Goal: Information Seeking & Learning: Learn about a topic

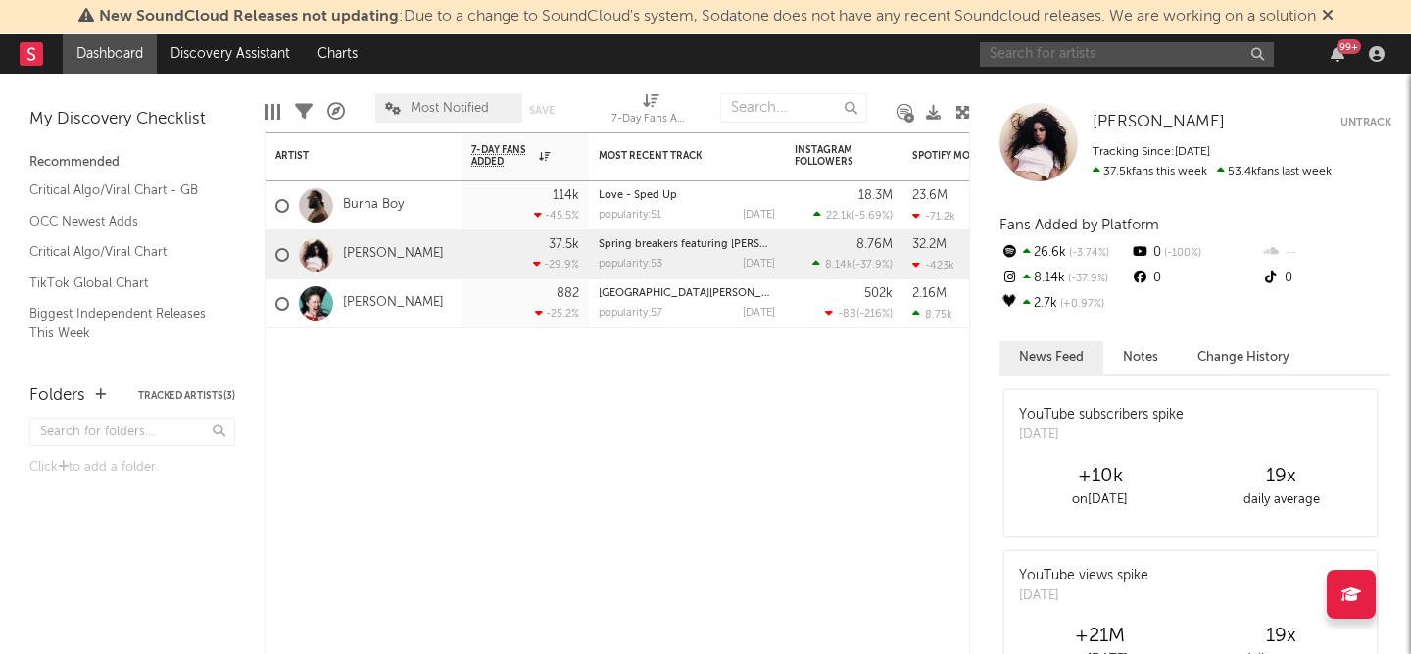
click at [1062, 51] on input "text" at bounding box center [1127, 54] width 294 height 24
click at [1093, 54] on input "text" at bounding box center [1127, 54] width 294 height 24
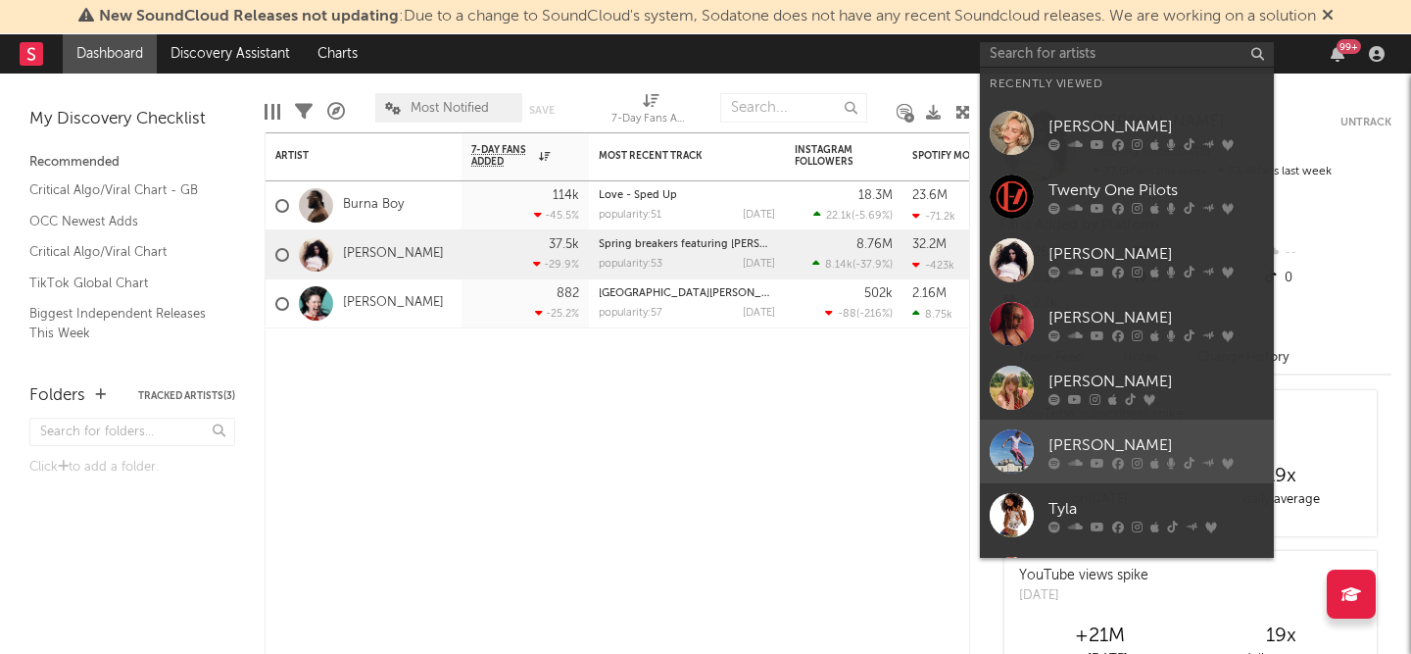
click at [1002, 448] on div at bounding box center [1012, 451] width 44 height 44
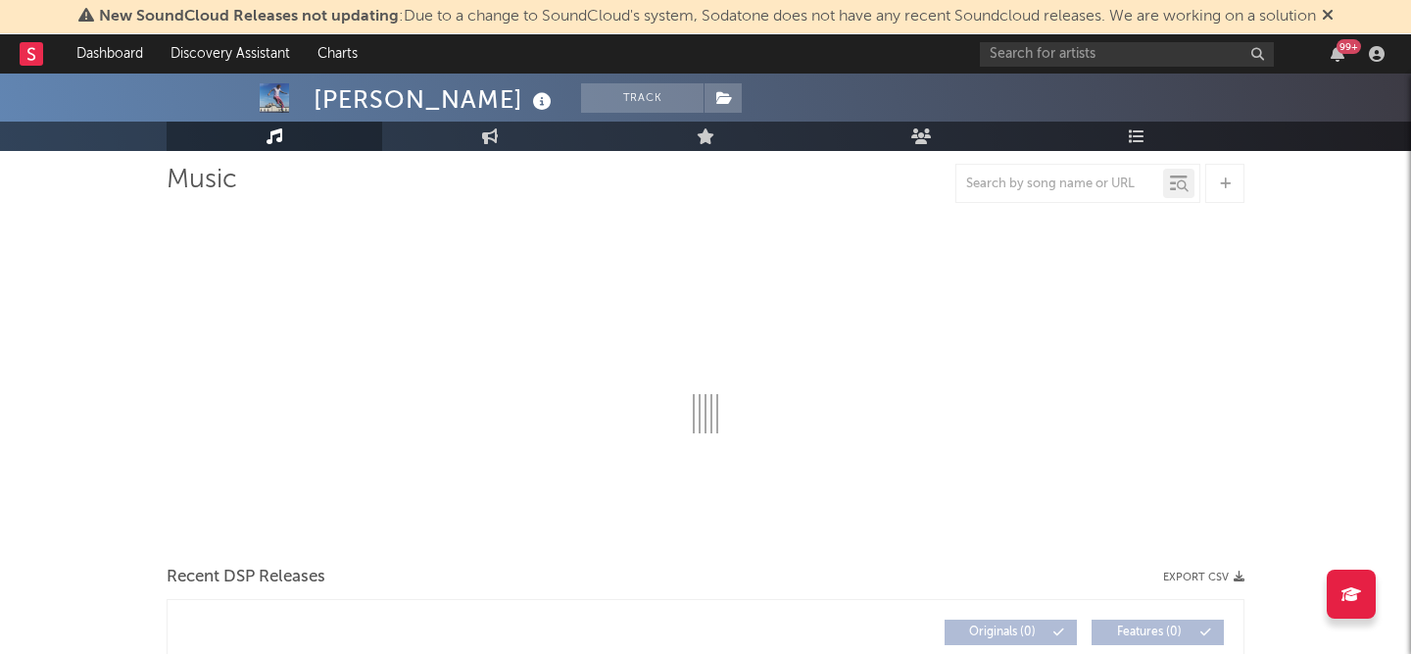
select select "6m"
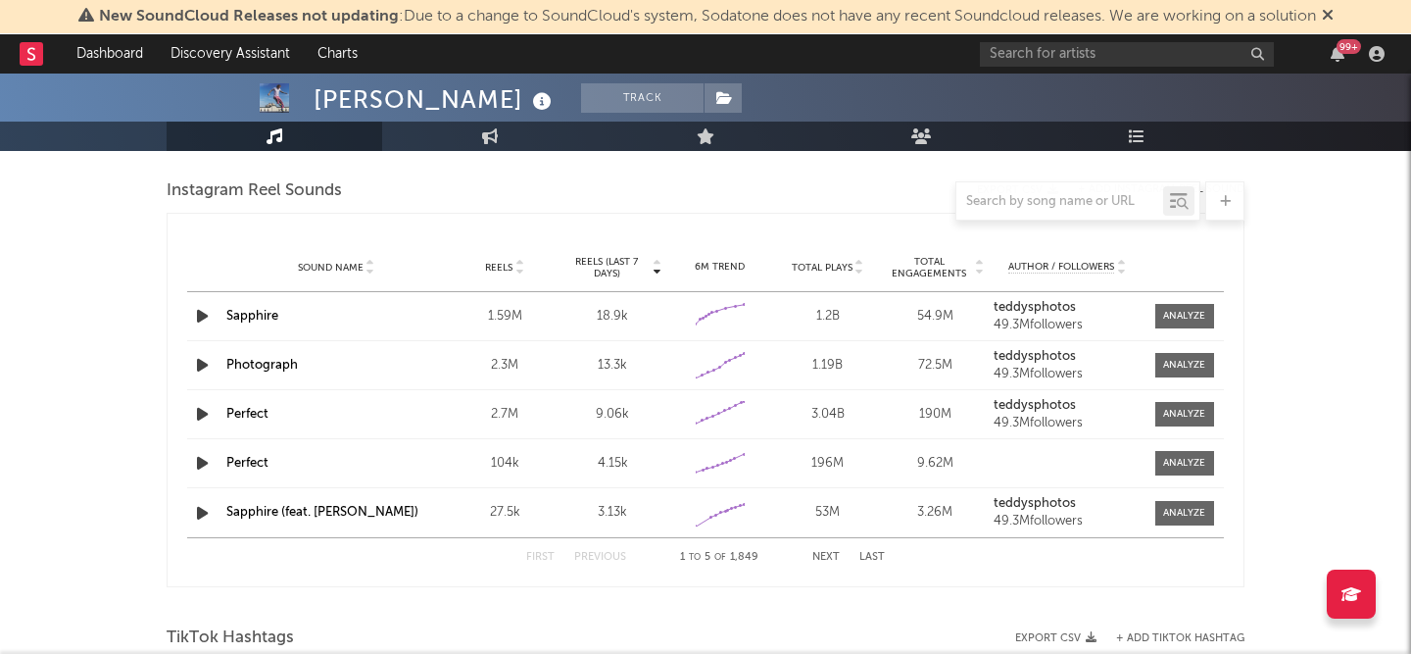
scroll to position [1062, 0]
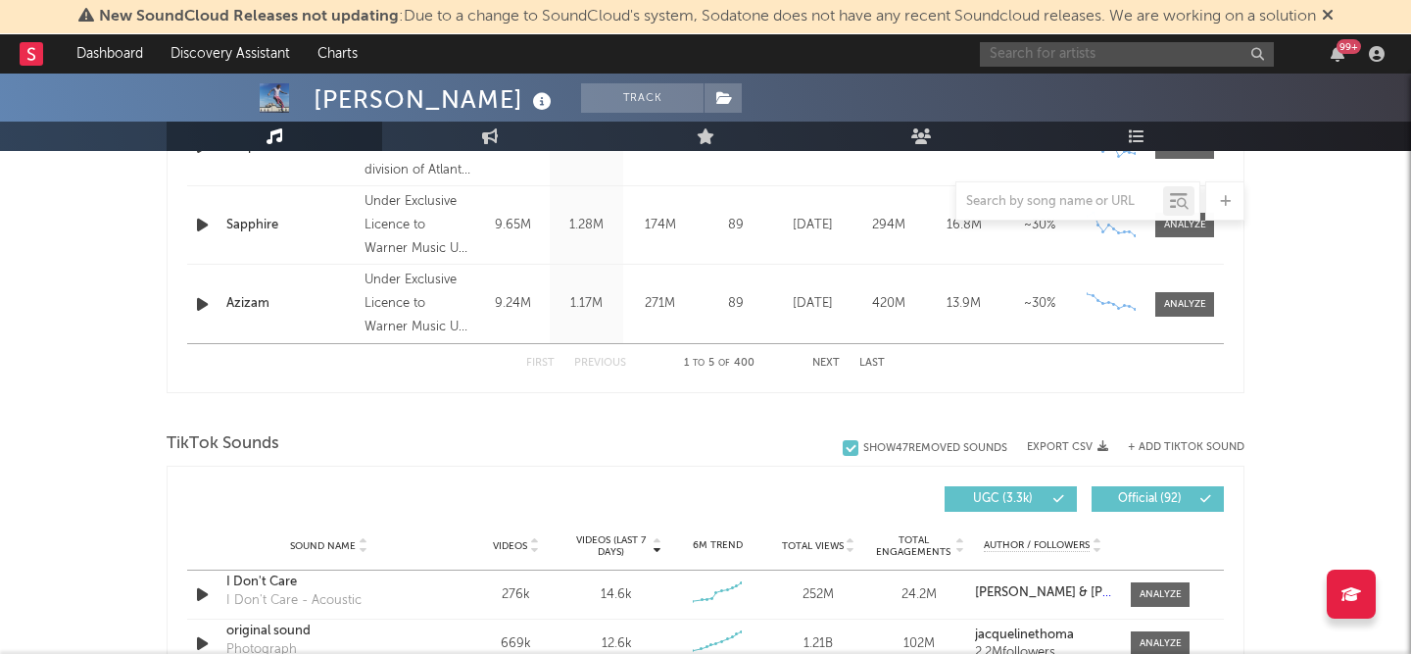
click at [1002, 55] on input "text" at bounding box center [1127, 54] width 294 height 24
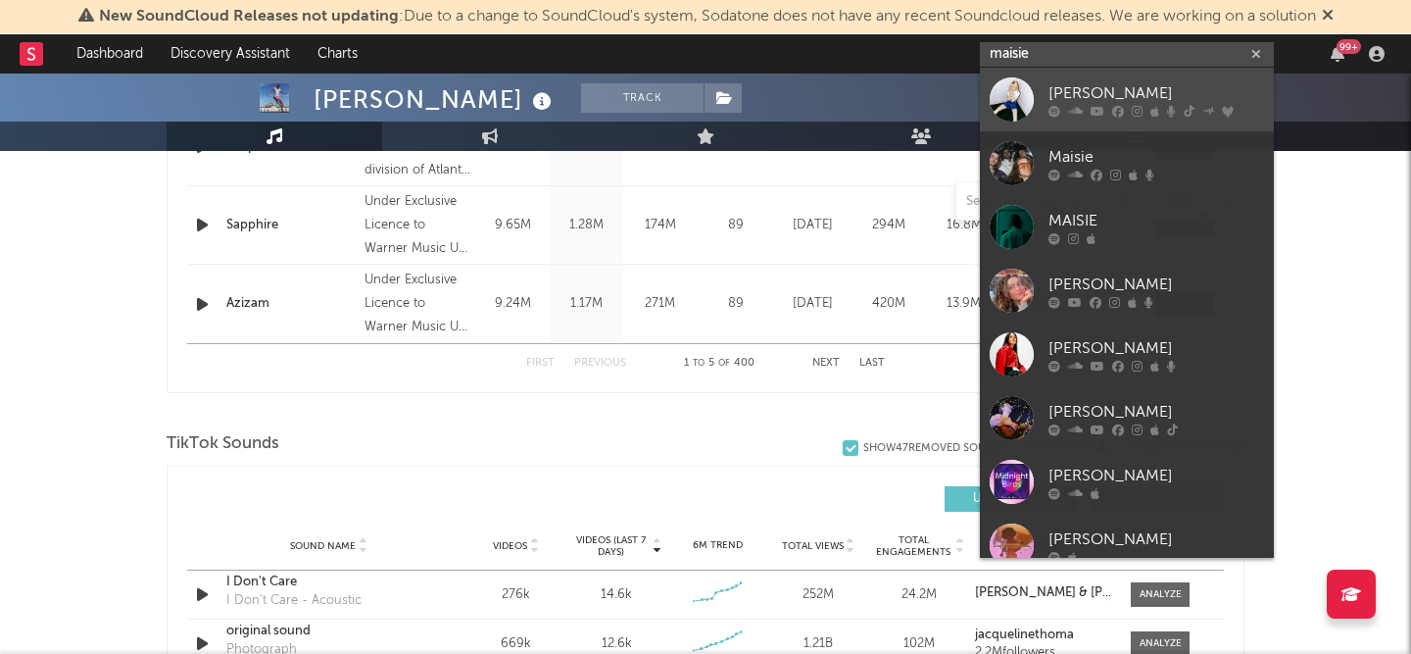
type input "maisie"
click at [1007, 98] on div at bounding box center [1012, 99] width 44 height 44
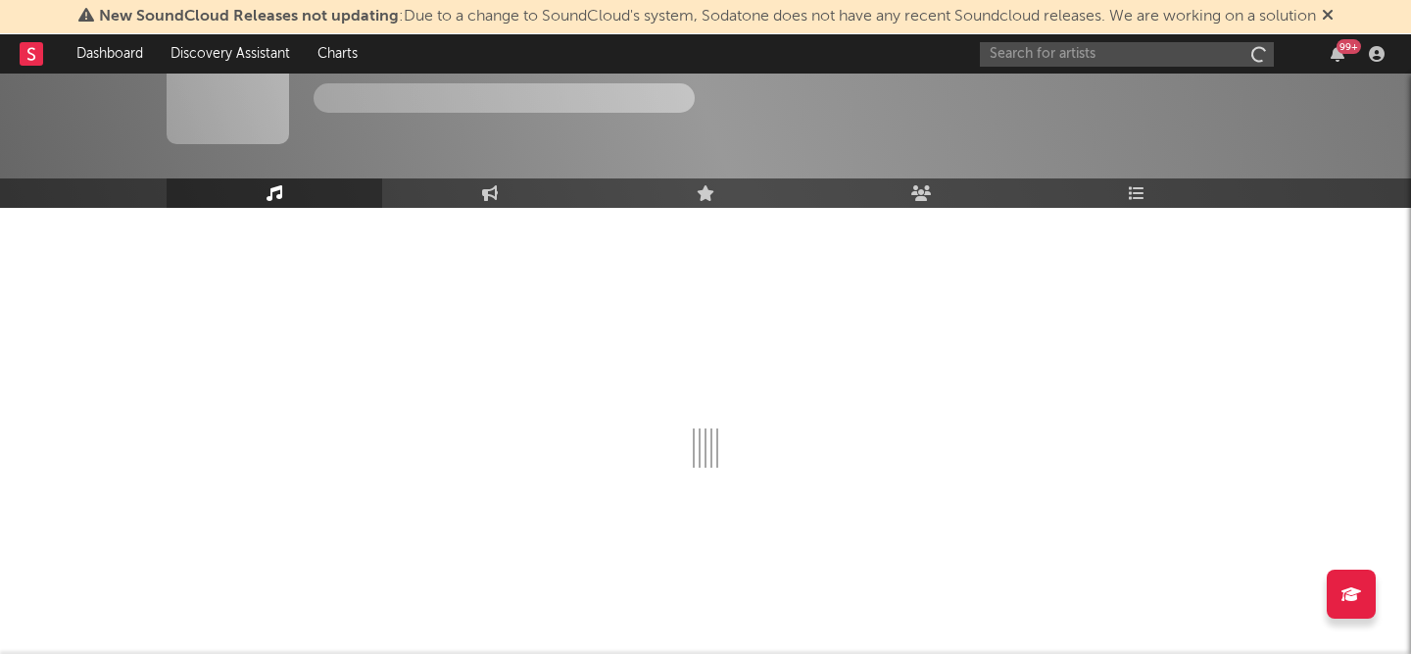
scroll to position [62, 0]
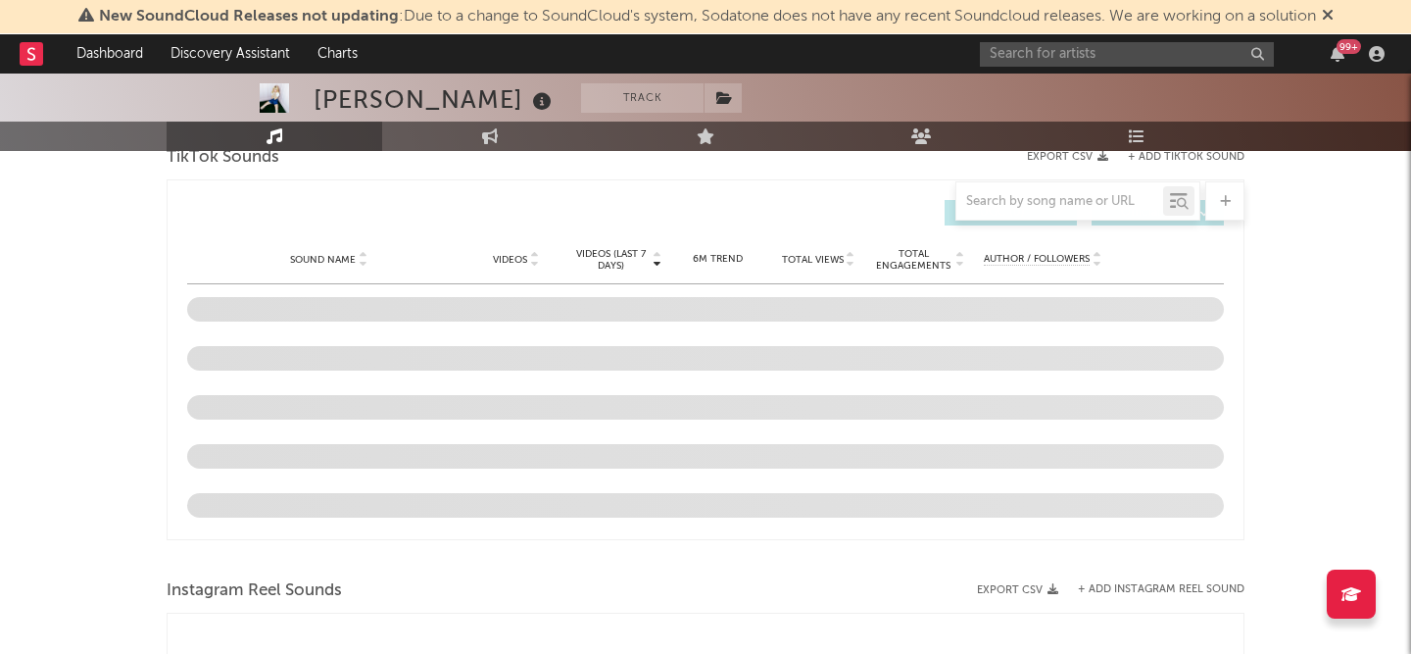
select select "6m"
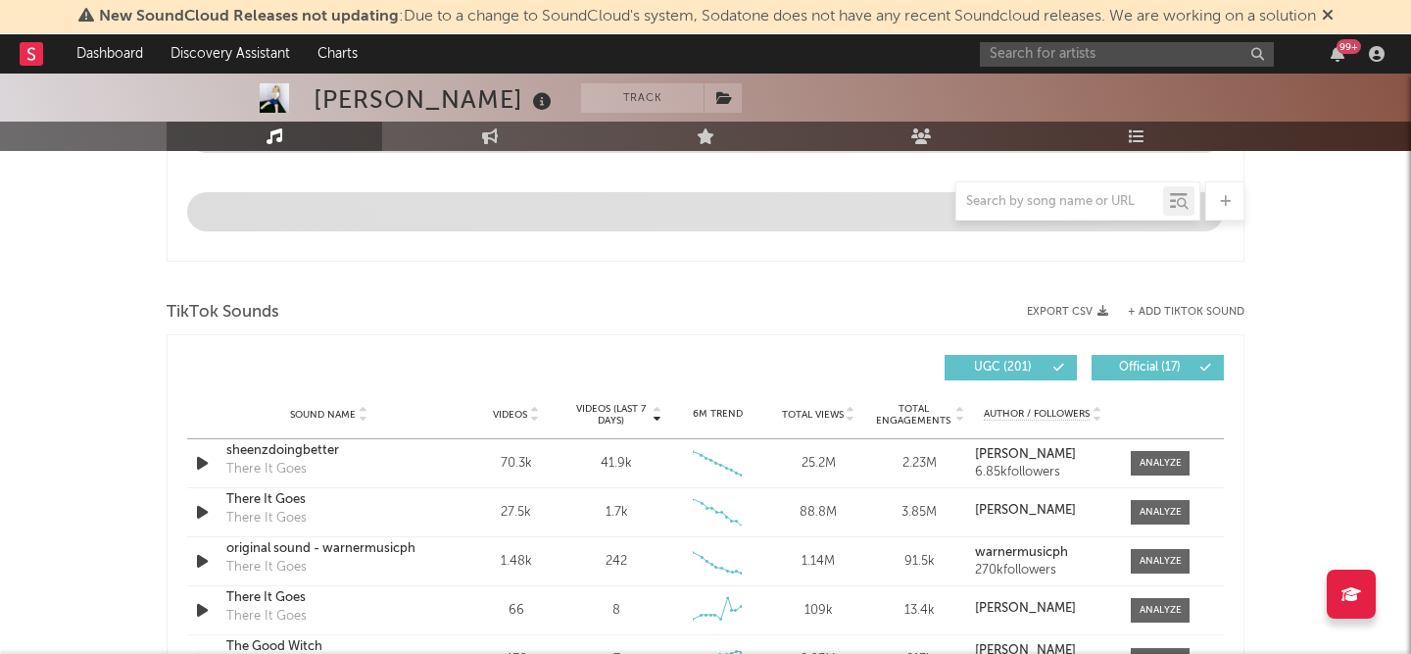
scroll to position [1309, 0]
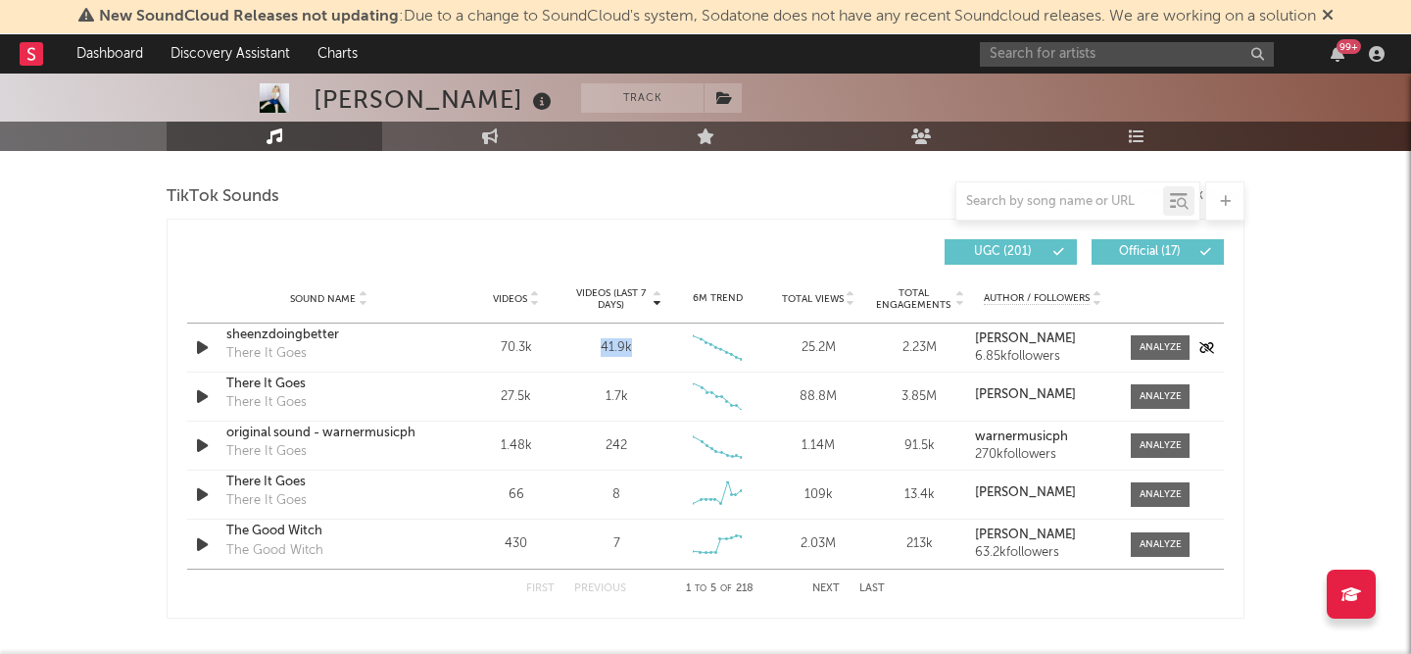
drag, startPoint x: 635, startPoint y: 349, endPoint x: 602, endPoint y: 348, distance: 33.3
click at [602, 348] on div "41.9k" at bounding box center [616, 348] width 91 height 20
copy div "41.9k"
click at [634, 362] on div "Sound Name sheenzdoingbetter There It Goes Videos 70.3k Videos (last 7 days) 41…" at bounding box center [705, 347] width 1037 height 48
drag, startPoint x: 638, startPoint y: 351, endPoint x: 599, endPoint y: 350, distance: 39.2
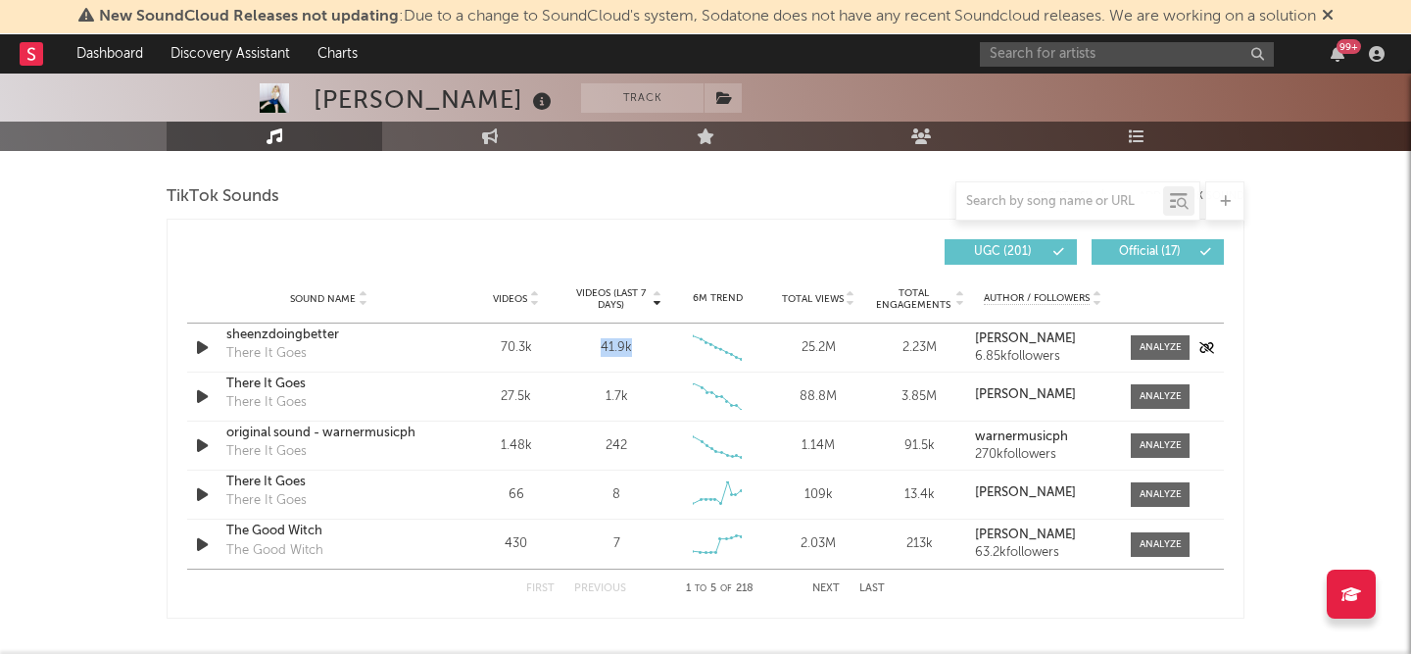
click at [594, 350] on div "41.9k" at bounding box center [616, 348] width 91 height 20
click at [1180, 349] on div at bounding box center [1161, 347] width 42 height 15
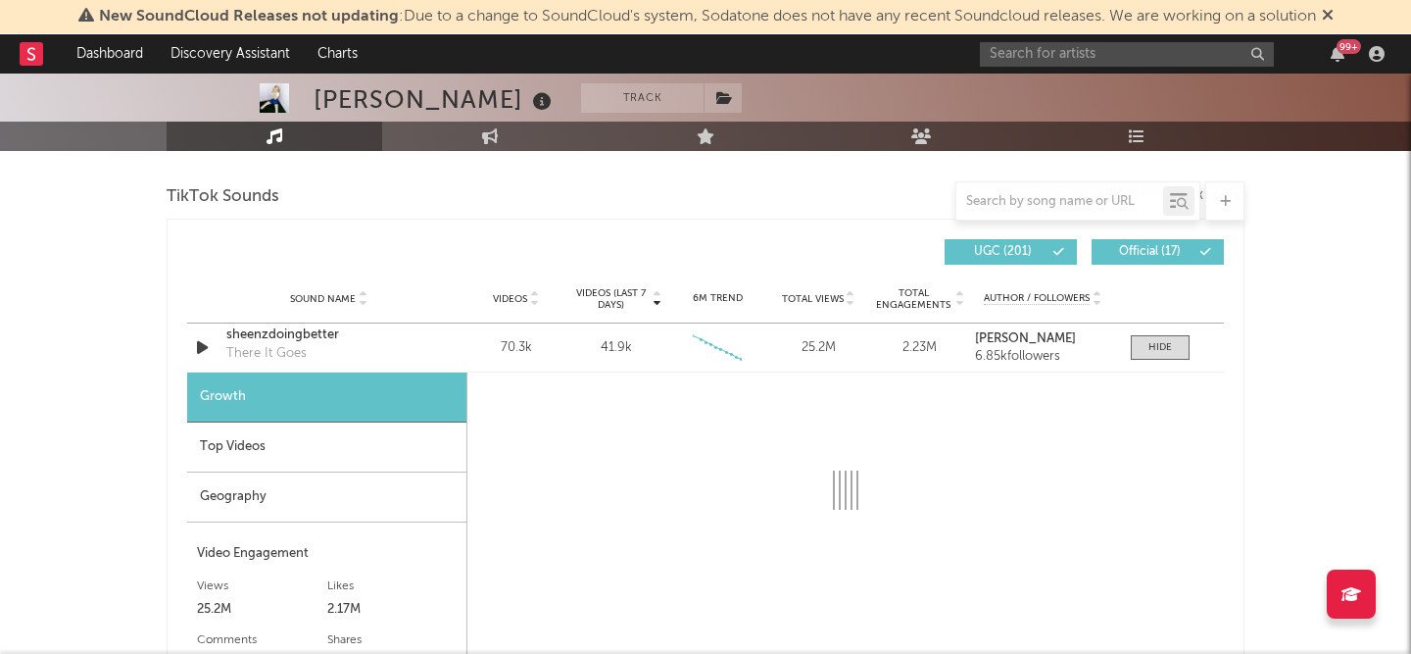
click at [442, 501] on div "Geography" at bounding box center [326, 497] width 279 height 50
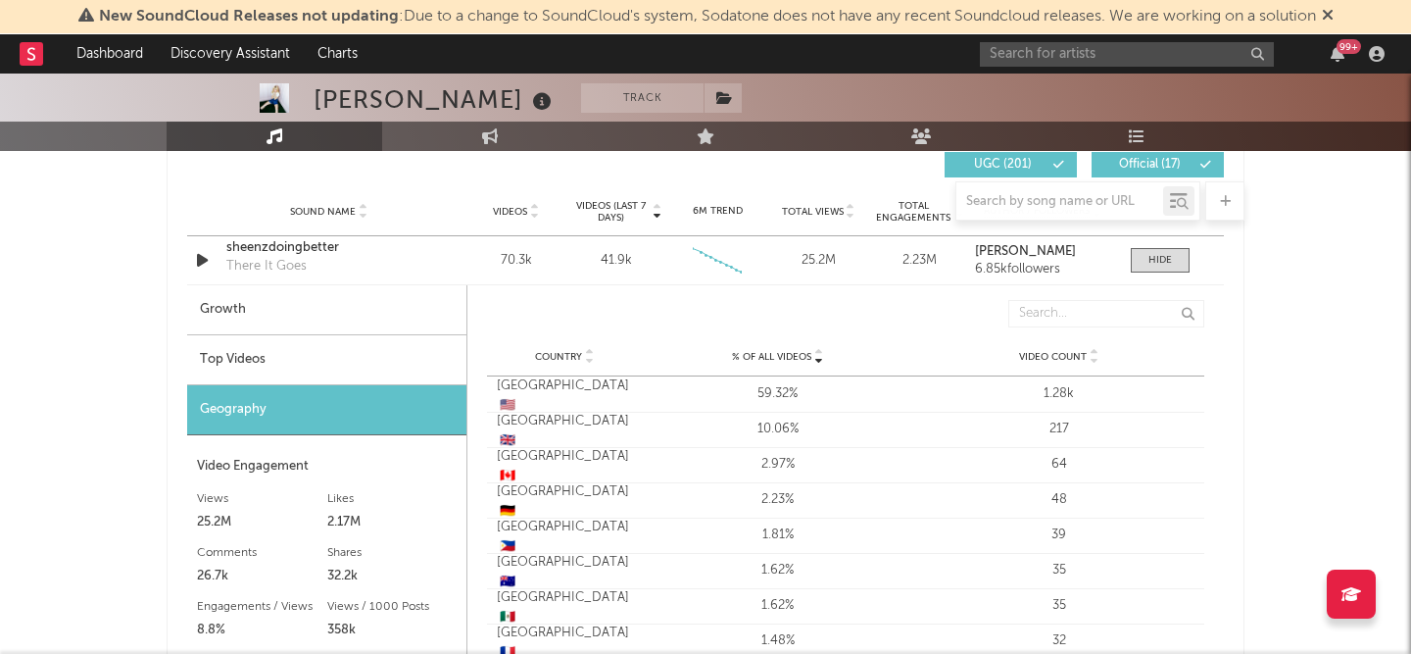
scroll to position [1392, 0]
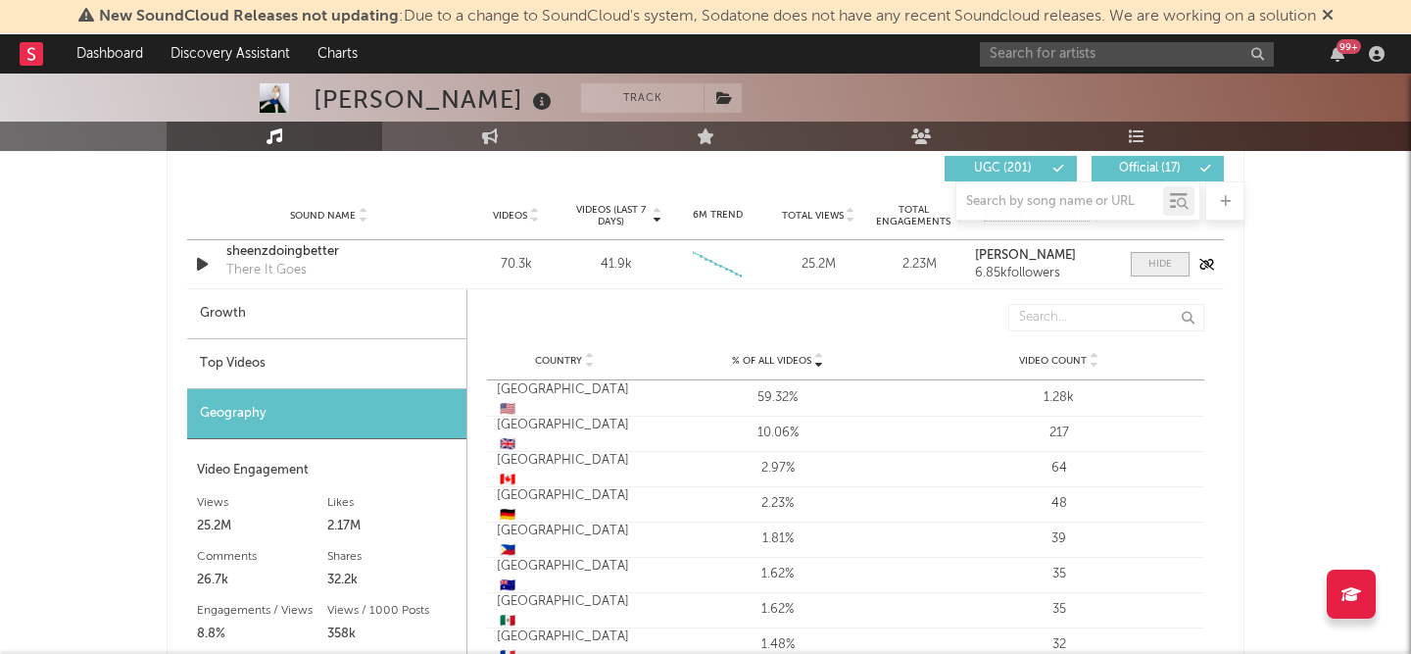
click at [1168, 261] on div at bounding box center [1160, 264] width 24 height 15
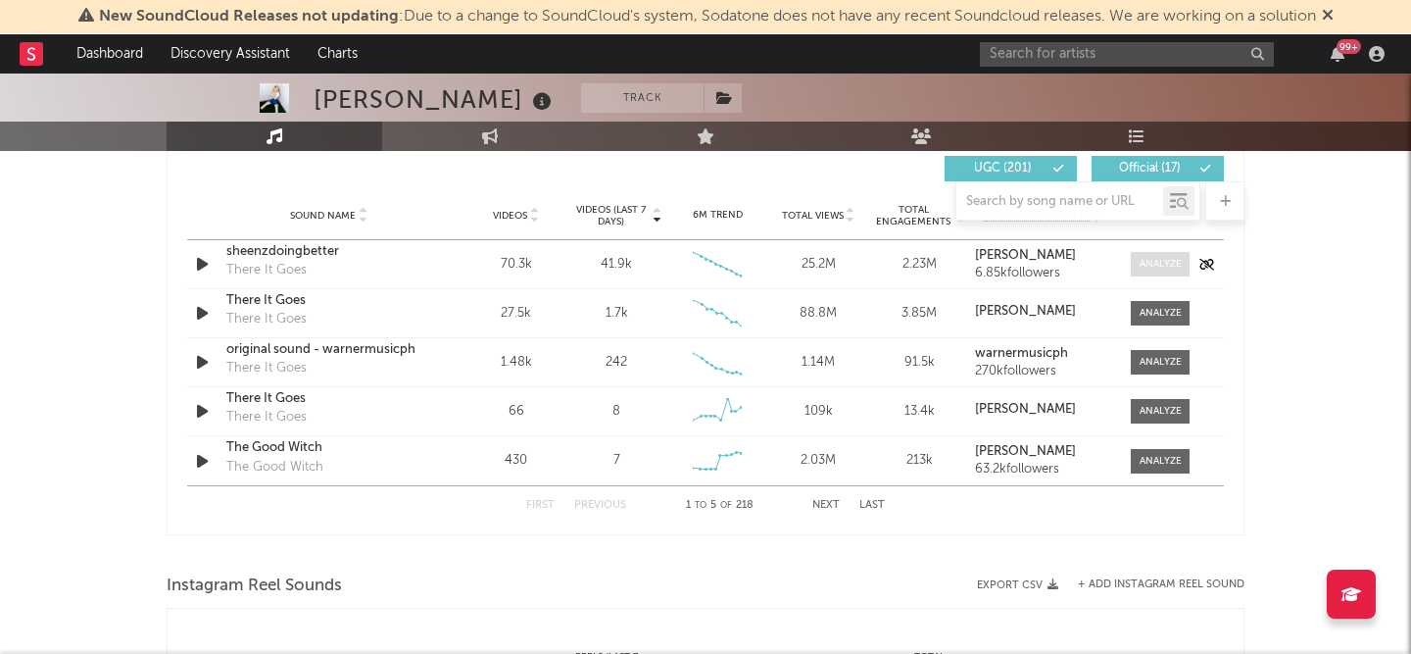
click at [1168, 261] on div at bounding box center [1161, 264] width 42 height 15
select select "6m"
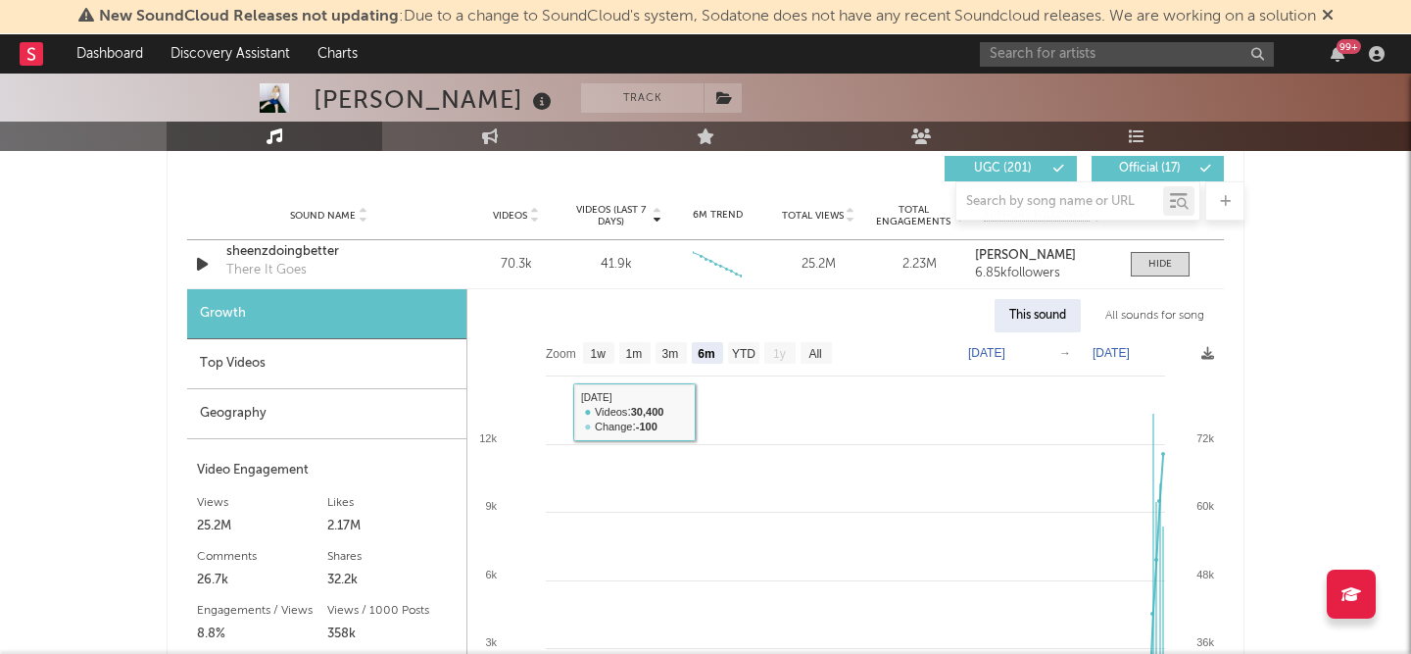
click at [440, 413] on div "Geography" at bounding box center [326, 414] width 279 height 50
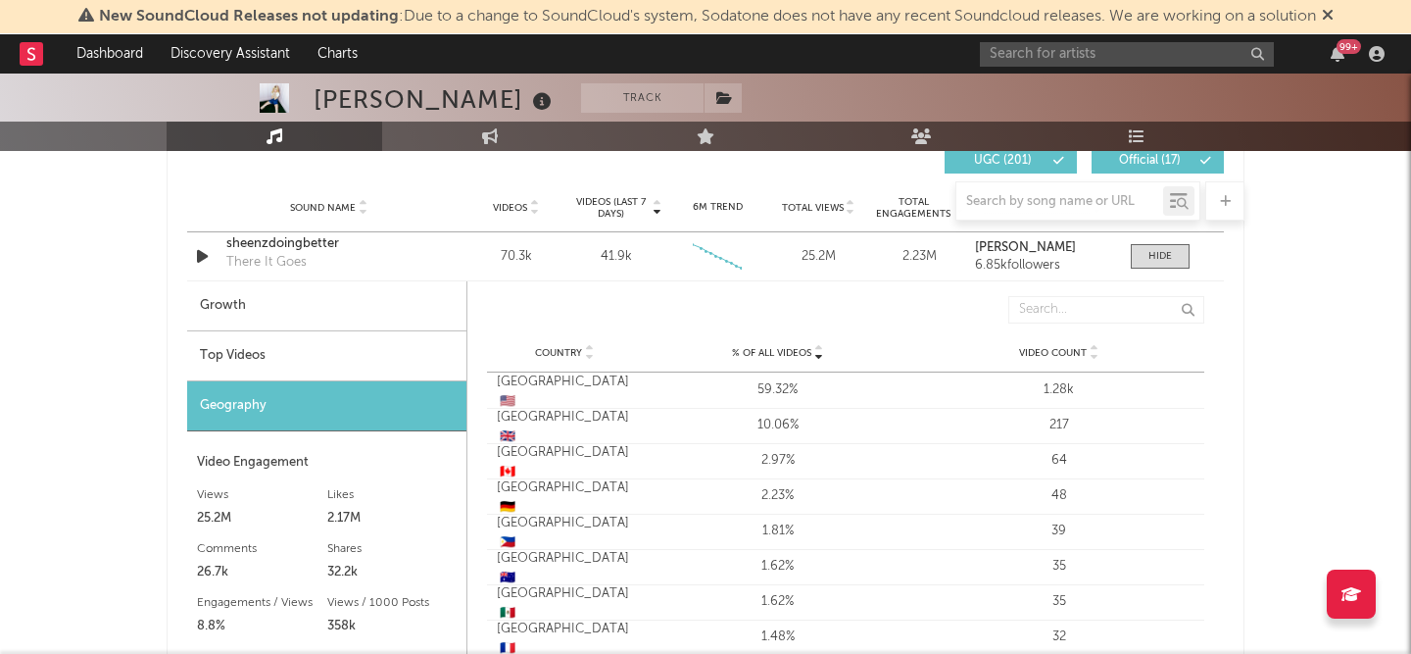
scroll to position [1401, 0]
click at [262, 241] on div "sheenzdoingbetter" at bounding box center [328, 243] width 205 height 20
